Goal: Feedback & Contribution: Submit feedback/report problem

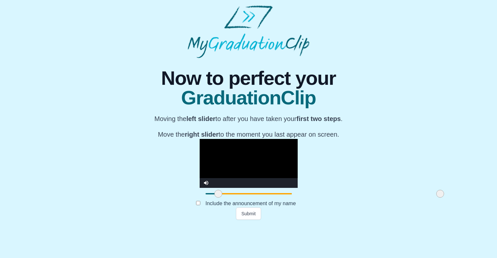
scroll to position [57, 0]
click at [200, 178] on video "Video Player" at bounding box center [249, 163] width 98 height 49
click at [433, 198] on span at bounding box center [437, 194] width 8 height 8
click at [215, 198] on span at bounding box center [219, 194] width 8 height 8
click at [208, 162] on video "Video Player" at bounding box center [249, 163] width 98 height 49
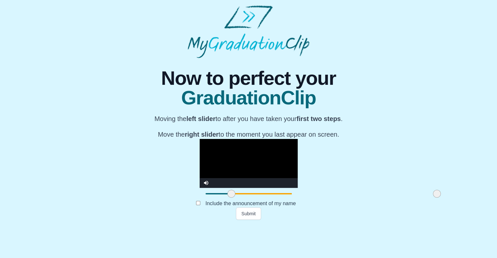
drag, startPoint x: 145, startPoint y: 226, endPoint x: 157, endPoint y: 225, distance: 12.1
click at [227, 198] on span at bounding box center [231, 194] width 8 height 8
click at [200, 184] on video "Video Player" at bounding box center [249, 163] width 98 height 49
click at [432, 198] on span at bounding box center [436, 194] width 8 height 8
click at [236, 175] on video "Video Player" at bounding box center [249, 163] width 98 height 49
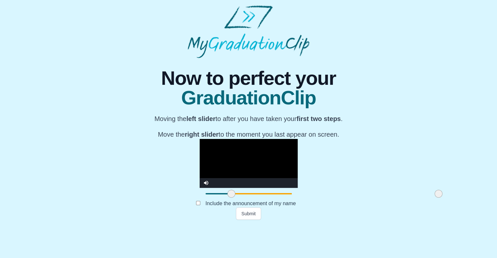
click at [434, 198] on span at bounding box center [438, 194] width 8 height 8
click at [257, 167] on video "Video Player" at bounding box center [249, 163] width 98 height 49
click at [225, 198] on span at bounding box center [229, 194] width 8 height 8
click at [200, 188] on video "Video Player" at bounding box center [249, 163] width 98 height 49
drag, startPoint x: 363, startPoint y: 228, endPoint x: 351, endPoint y: 227, distance: 12.1
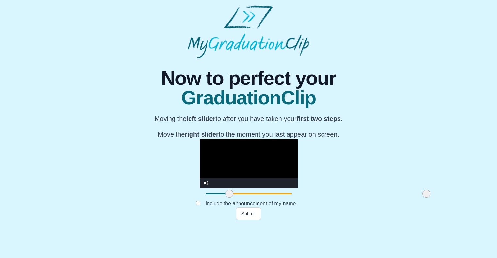
click at [422, 198] on span at bounding box center [426, 194] width 8 height 8
click at [245, 182] on video "Video Player" at bounding box center [249, 163] width 98 height 49
drag, startPoint x: 352, startPoint y: 226, endPoint x: 348, endPoint y: 226, distance: 4.3
click at [418, 198] on span at bounding box center [422, 194] width 8 height 8
click at [265, 188] on video "Video Player" at bounding box center [249, 163] width 98 height 49
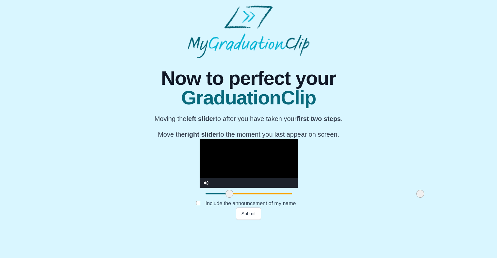
click at [416, 198] on span at bounding box center [420, 194] width 8 height 8
click at [250, 177] on video "Video Player" at bounding box center [249, 163] width 98 height 49
drag, startPoint x: 344, startPoint y: 225, endPoint x: 340, endPoint y: 224, distance: 4.3
click at [412, 198] on span at bounding box center [416, 194] width 8 height 8
click at [236, 164] on video "Video Player" at bounding box center [249, 163] width 98 height 49
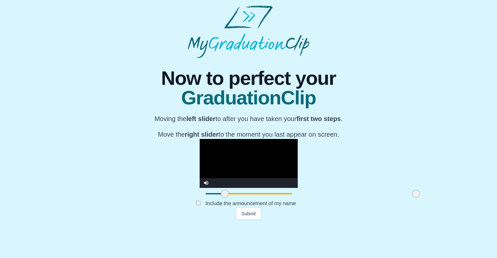
drag, startPoint x: 152, startPoint y: 225, endPoint x: 148, endPoint y: 225, distance: 4.6
click at [221, 198] on span at bounding box center [225, 194] width 8 height 8
click at [253, 188] on video "Video Player" at bounding box center [249, 163] width 98 height 49
drag, startPoint x: 342, startPoint y: 226, endPoint x: 329, endPoint y: 225, distance: 12.4
click at [399, 198] on span at bounding box center [403, 194] width 8 height 8
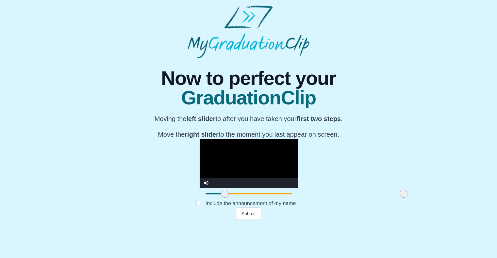
click at [216, 175] on video "Video Player" at bounding box center [249, 163] width 98 height 49
drag, startPoint x: 149, startPoint y: 226, endPoint x: 144, endPoint y: 227, distance: 5.0
click at [216, 198] on span at bounding box center [220, 194] width 8 height 8
click at [254, 176] on video "Video Player" at bounding box center [249, 163] width 98 height 49
drag, startPoint x: 327, startPoint y: 227, endPoint x: 314, endPoint y: 225, distance: 12.5
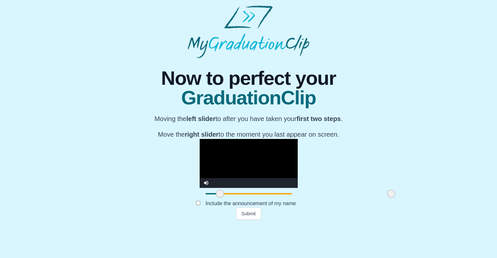
click at [387, 198] on span at bounding box center [391, 194] width 8 height 8
click at [200, 164] on video "Video Player" at bounding box center [249, 163] width 98 height 49
click at [215, 198] on span at bounding box center [219, 194] width 8 height 8
click at [215, 178] on video "Video Player" at bounding box center [249, 163] width 98 height 49
drag, startPoint x: 317, startPoint y: 225, endPoint x: 323, endPoint y: 225, distance: 6.2
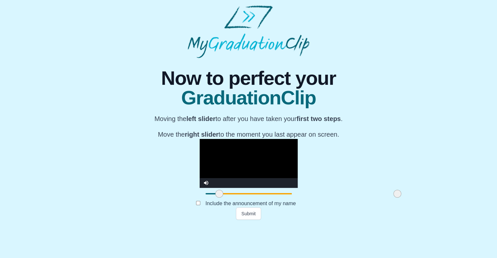
click at [393, 198] on span at bounding box center [397, 194] width 8 height 8
click at [200, 174] on video "Video Player" at bounding box center [249, 163] width 98 height 49
click at [212, 198] on span at bounding box center [216, 194] width 8 height 8
click at [223, 184] on video "Video Player" at bounding box center [249, 163] width 98 height 49
click at [242, 188] on video "Video Player" at bounding box center [249, 163] width 98 height 49
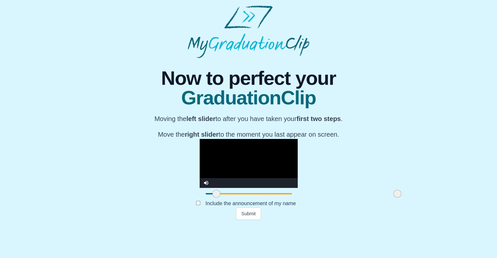
click at [247, 167] on video "Video Player" at bounding box center [249, 163] width 98 height 49
click at [240, 178] on video "Video Player" at bounding box center [249, 163] width 98 height 49
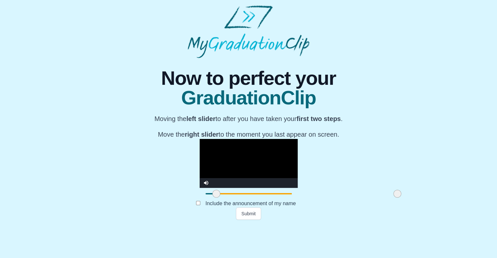
click at [240, 178] on video "Video Player" at bounding box center [249, 163] width 98 height 49
click at [252, 220] on button "Submit" at bounding box center [248, 214] width 25 height 12
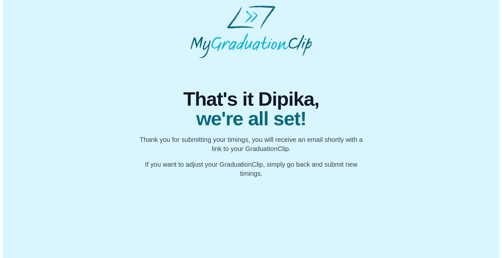
scroll to position [0, 0]
